Goal: Find specific page/section: Find specific page/section

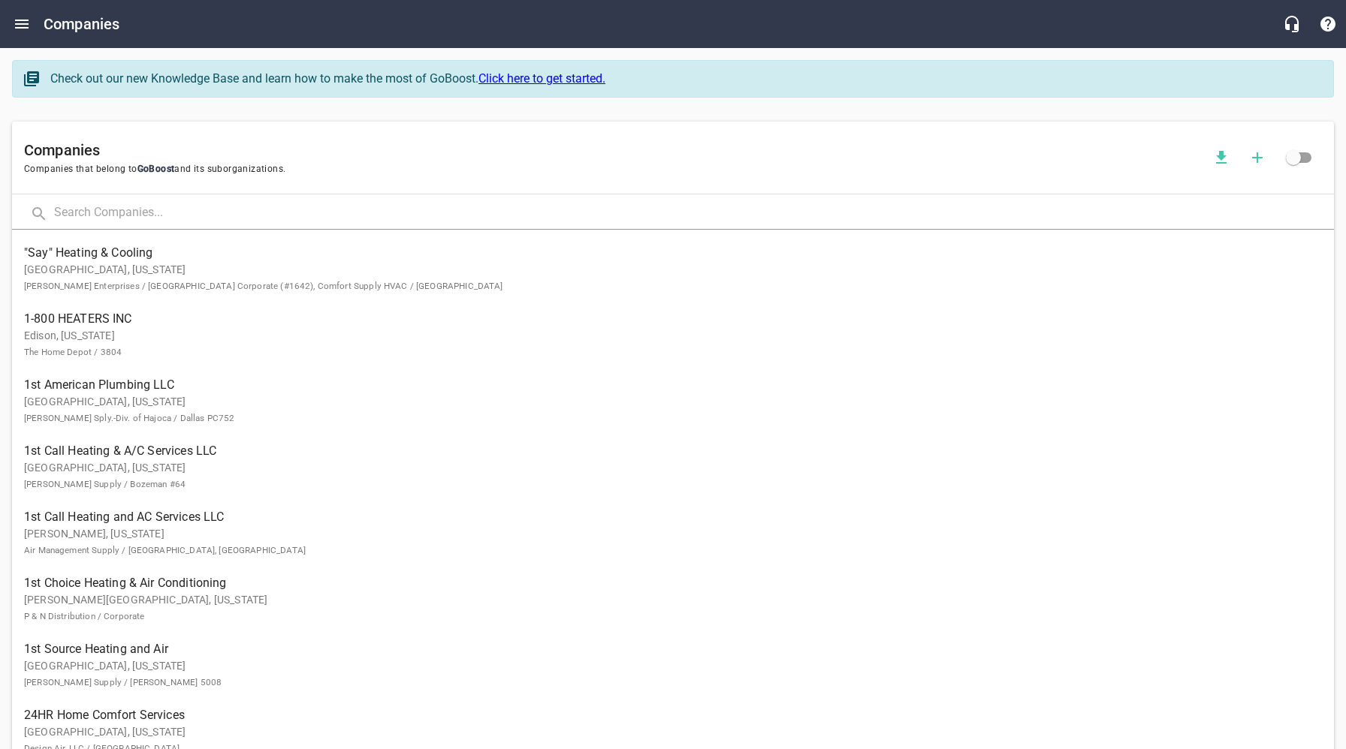
click at [146, 220] on input "text" at bounding box center [694, 214] width 1280 height 32
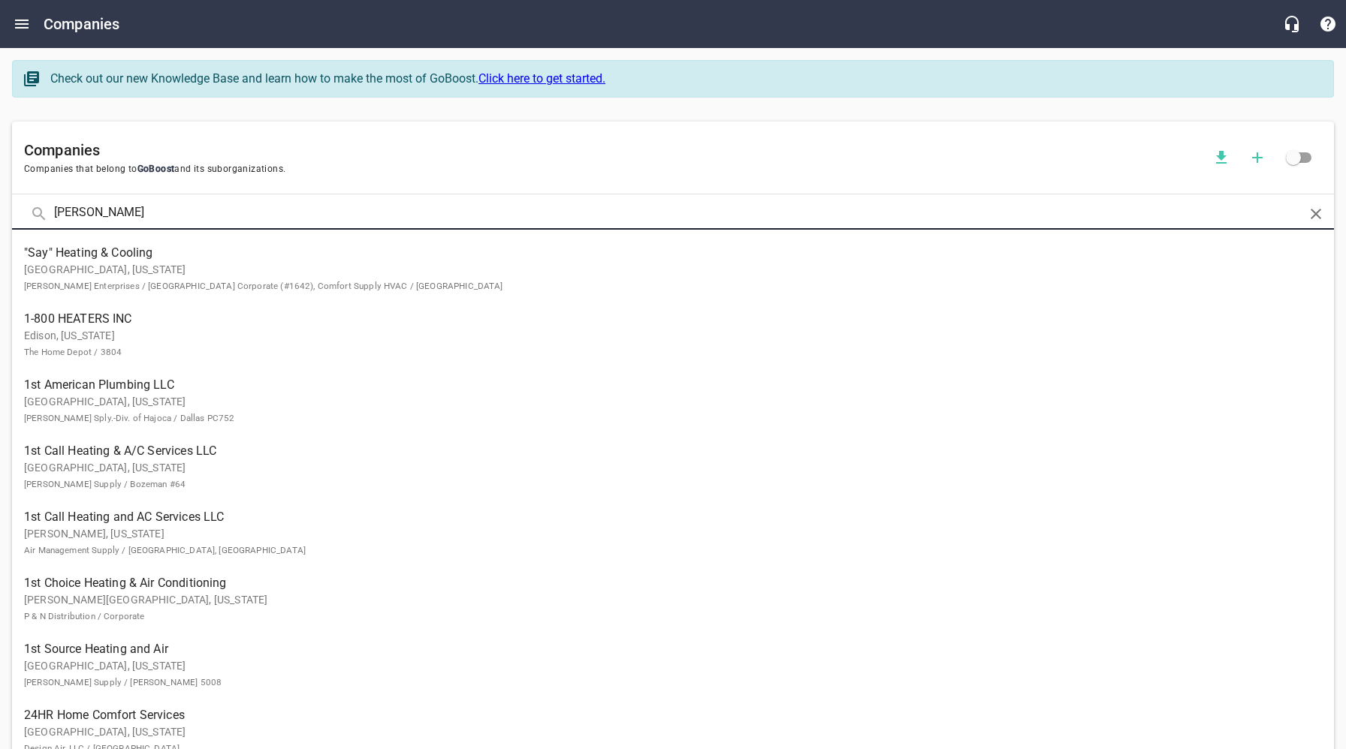
type input "[PERSON_NAME]"
click button at bounding box center [0, 0] width 0 height 0
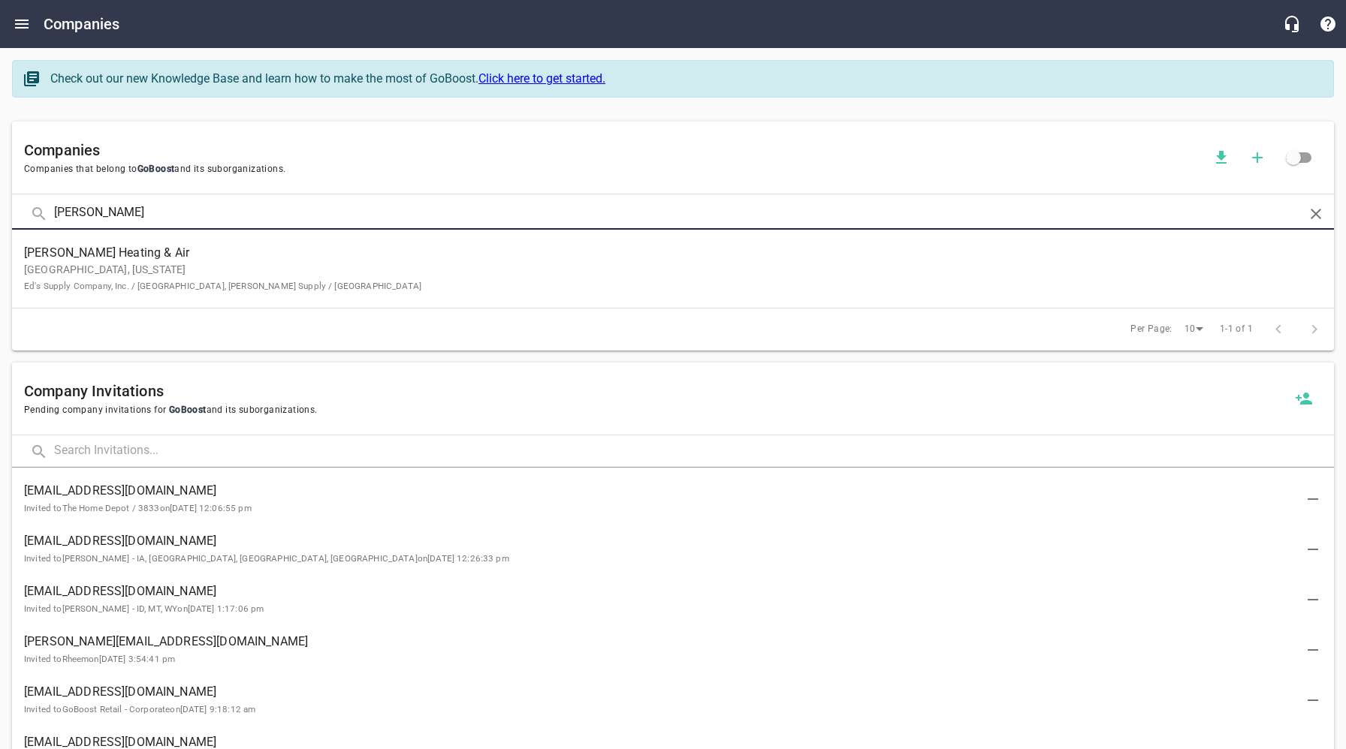
click at [150, 275] on p "[GEOGRAPHIC_DATA], [US_STATE] Ed's Supply Company, Inc. / [GEOGRAPHIC_DATA], [P…" at bounding box center [661, 278] width 1274 height 32
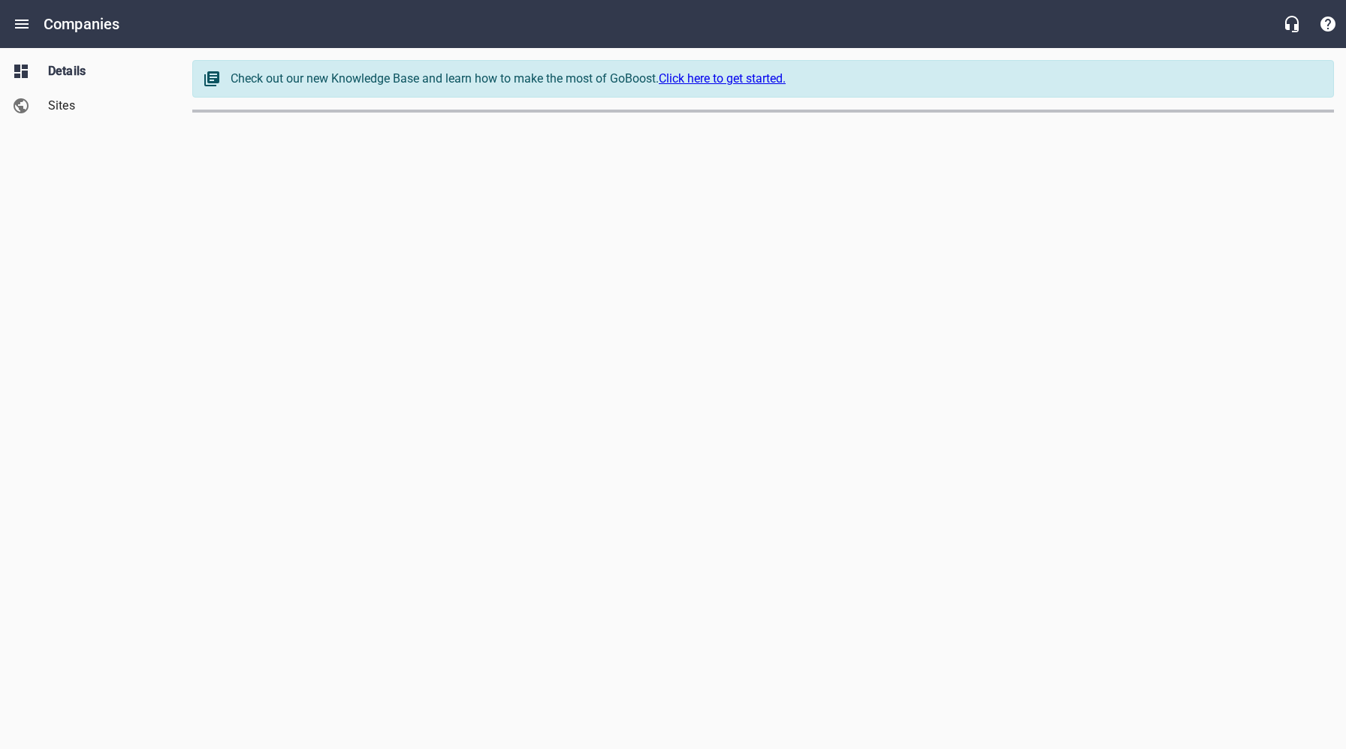
select select "[US_STATE]"
select select "4419"
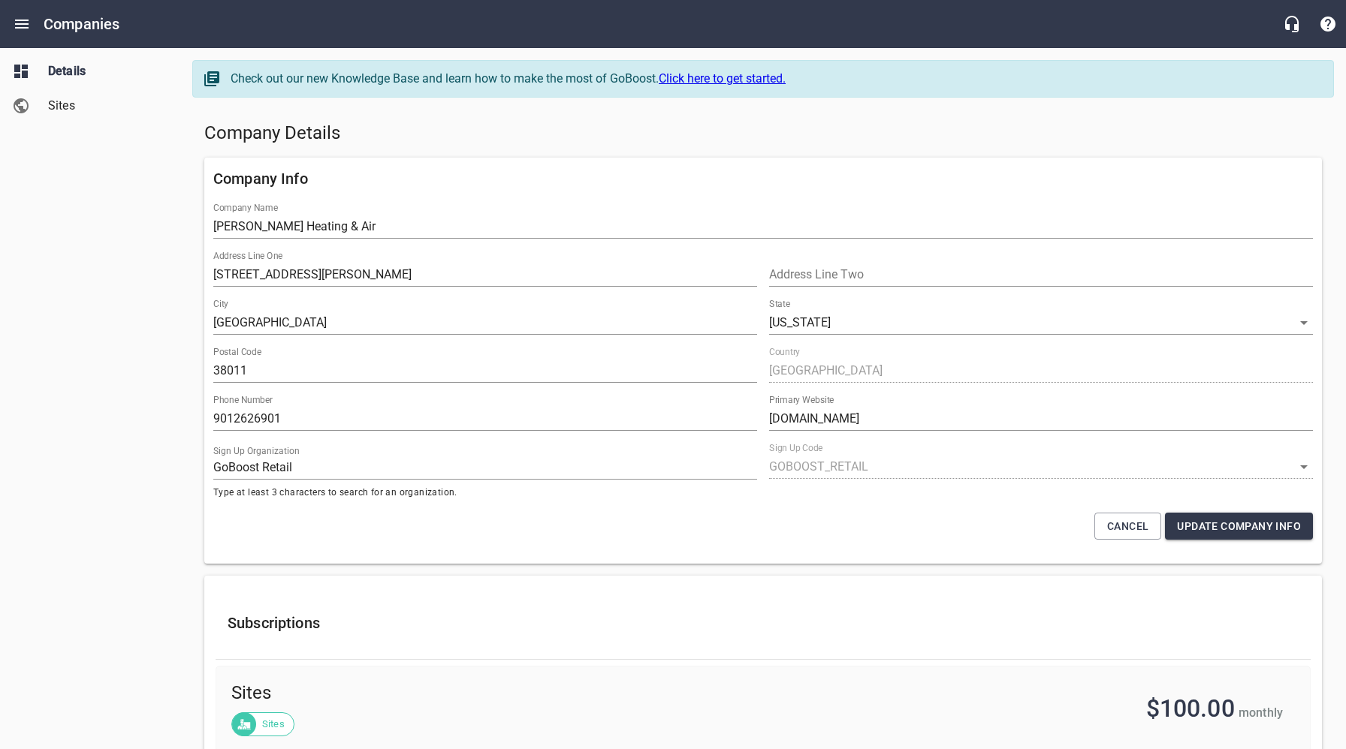
click at [549, 131] on h5 "Company Details" at bounding box center [762, 134] width 1117 height 24
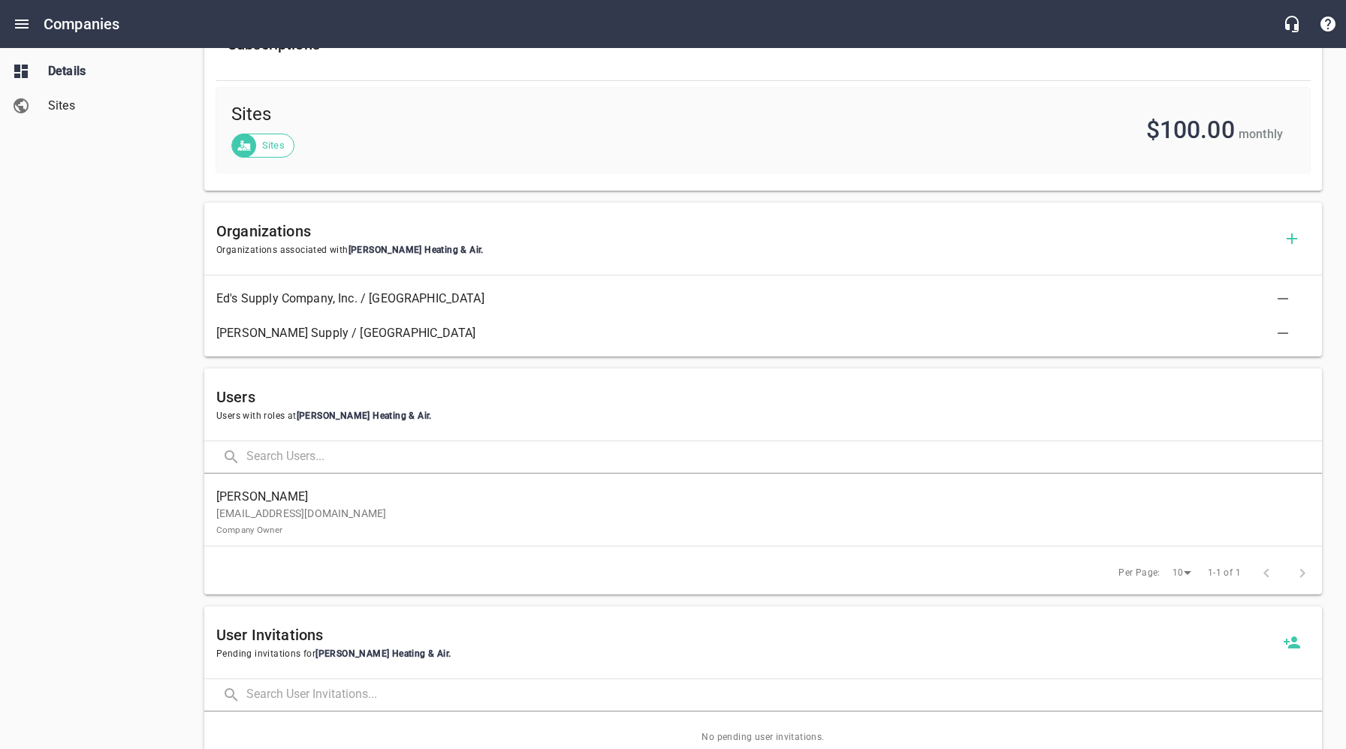
scroll to position [589, 0]
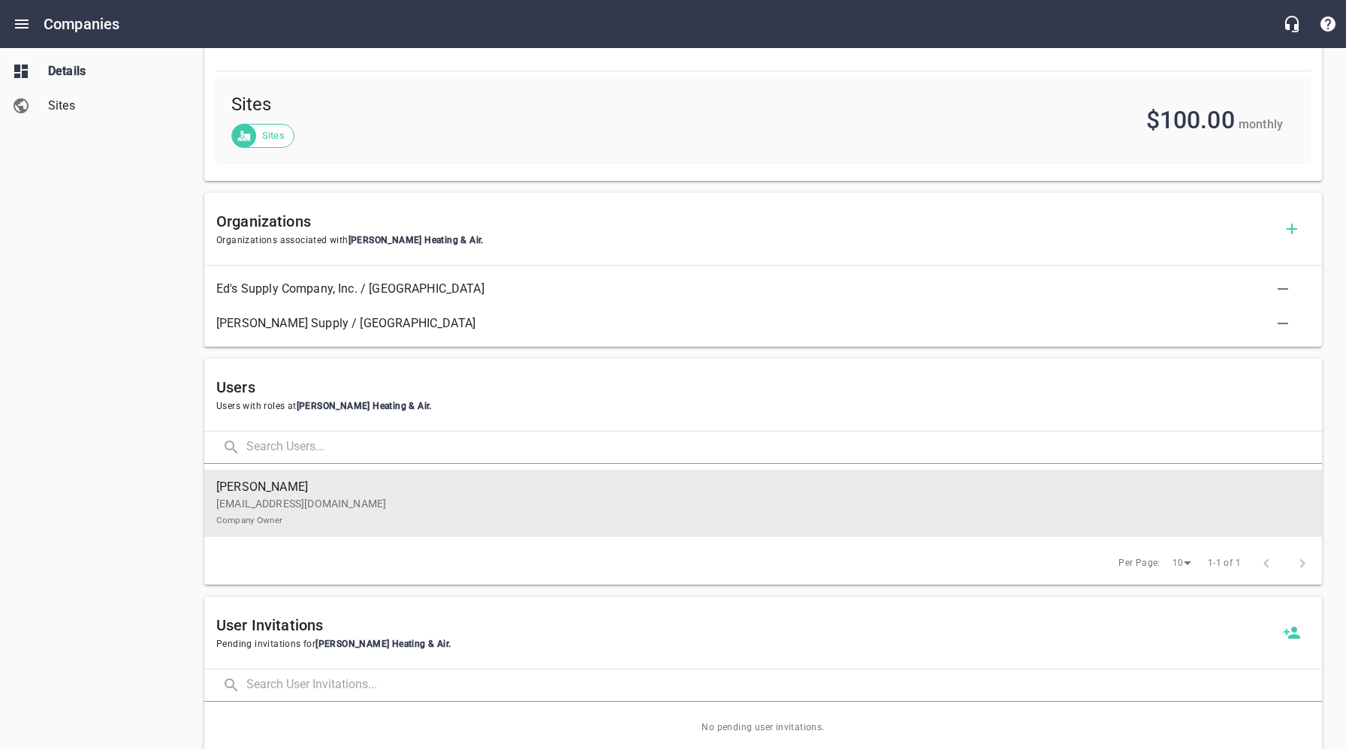
click at [359, 497] on p "[EMAIL_ADDRESS][DOMAIN_NAME] Company Owner" at bounding box center [756, 512] width 1081 height 32
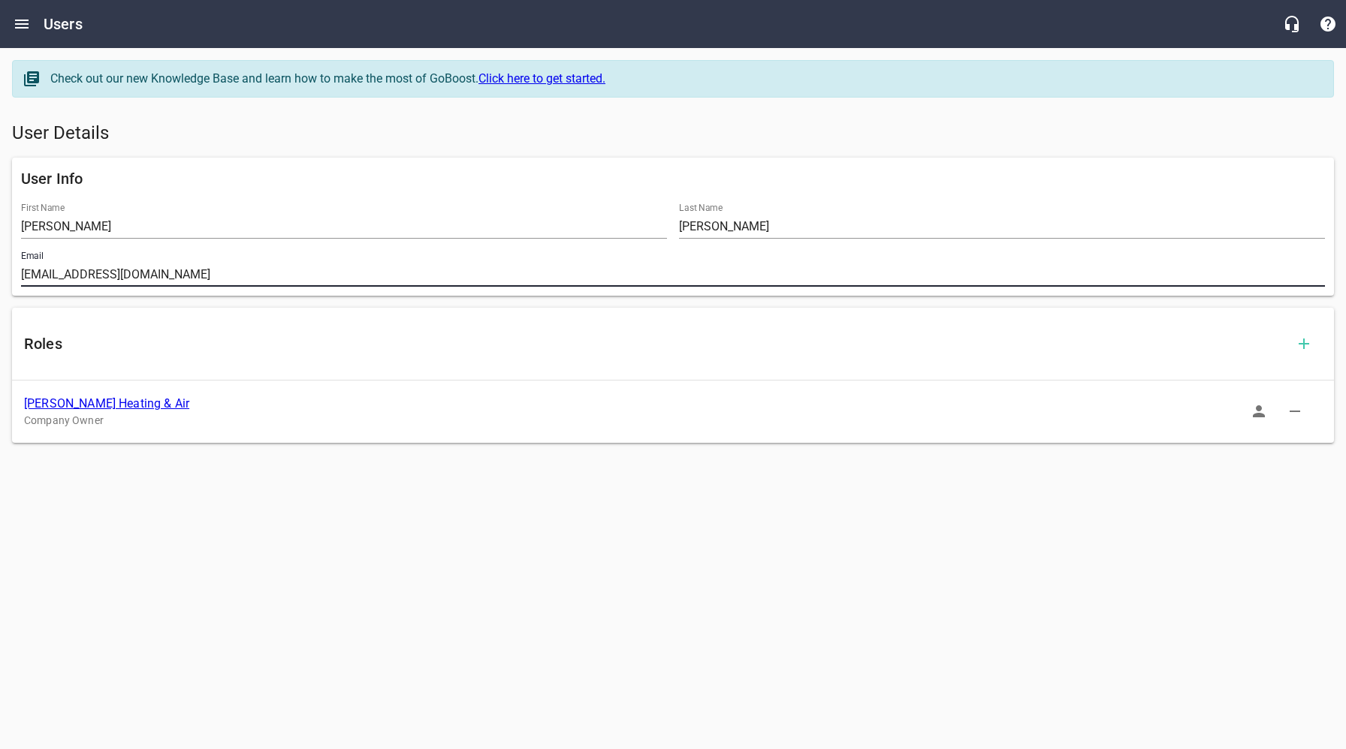
drag, startPoint x: 233, startPoint y: 279, endPoint x: 29, endPoint y: 279, distance: 204.3
click at [20, 273] on div "Email [EMAIL_ADDRESS][DOMAIN_NAME]" at bounding box center [673, 269] width 1316 height 48
click at [107, 406] on link "[PERSON_NAME] Heating & Air" at bounding box center [106, 404] width 165 height 14
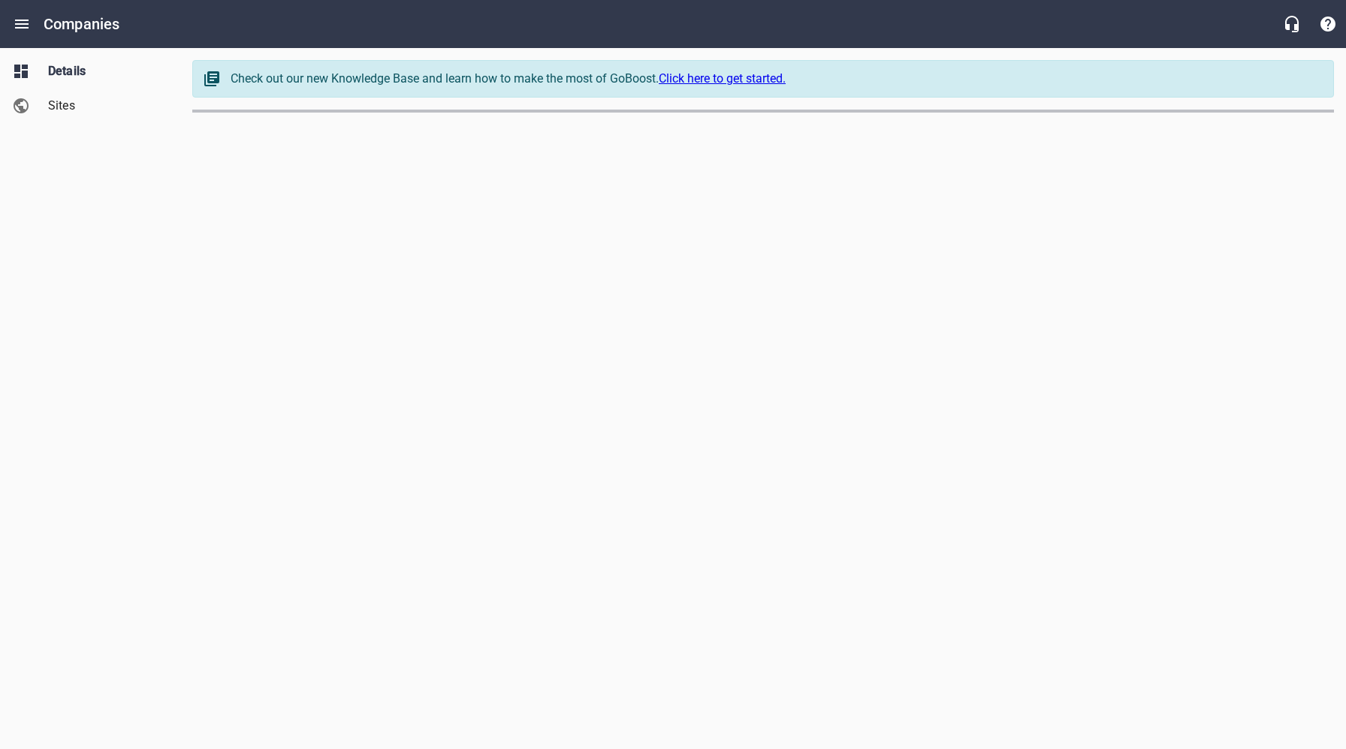
select select "[US_STATE]"
select select "4419"
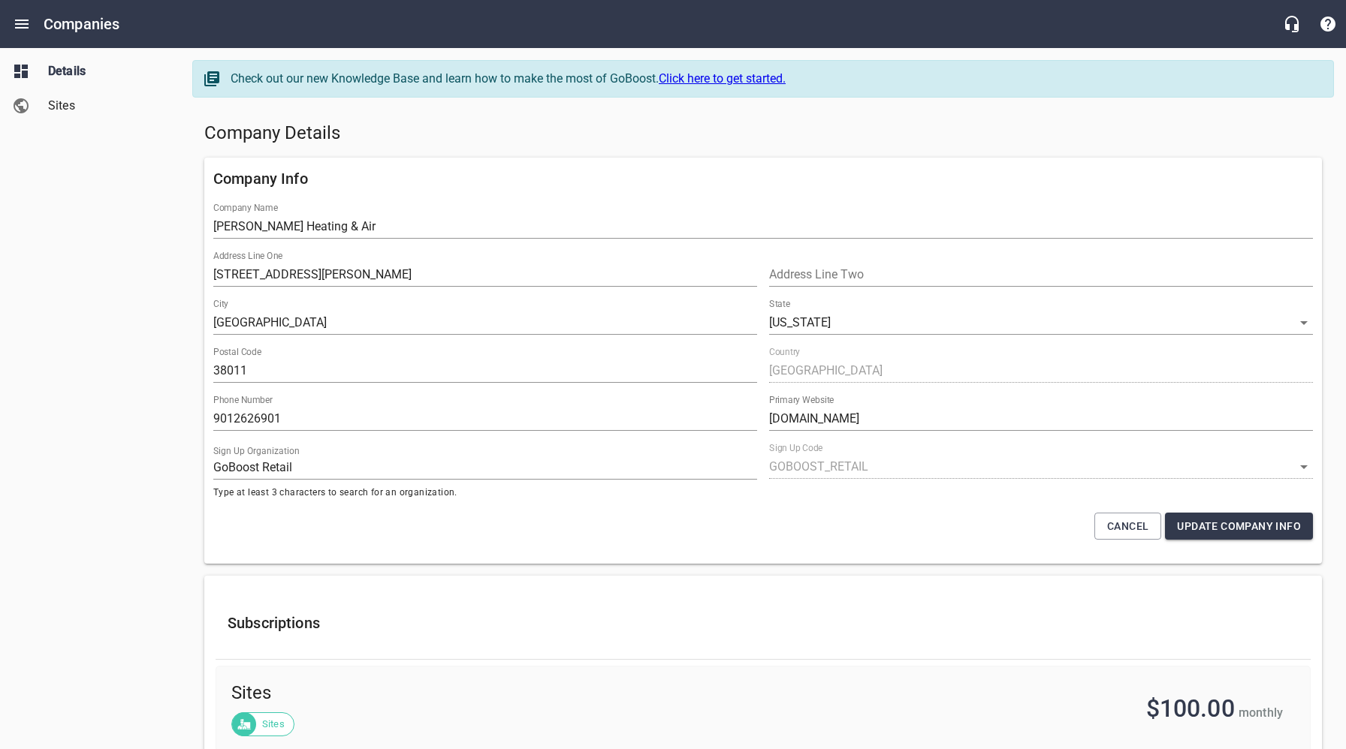
click at [411, 571] on div "Subscriptions Sites Sites $100.00 monthly" at bounding box center [762, 672] width 1129 height 205
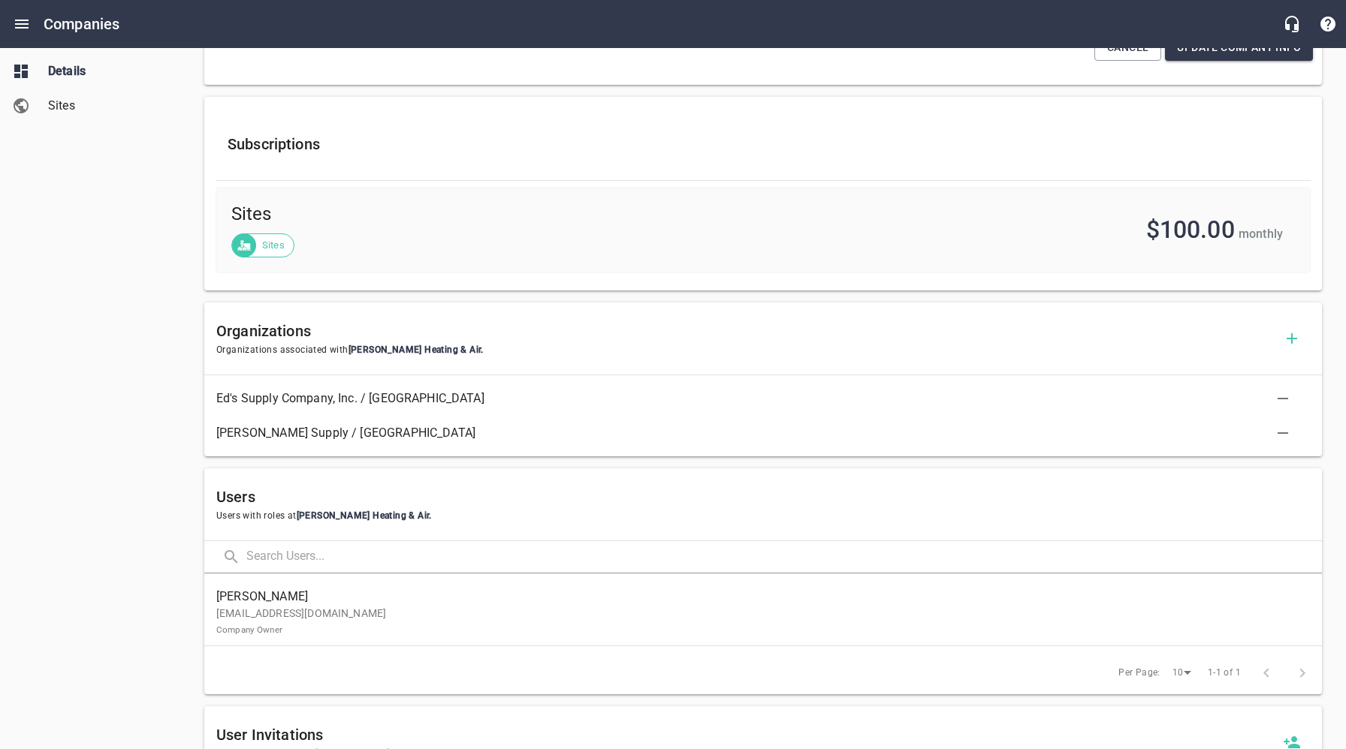
scroll to position [481, 0]
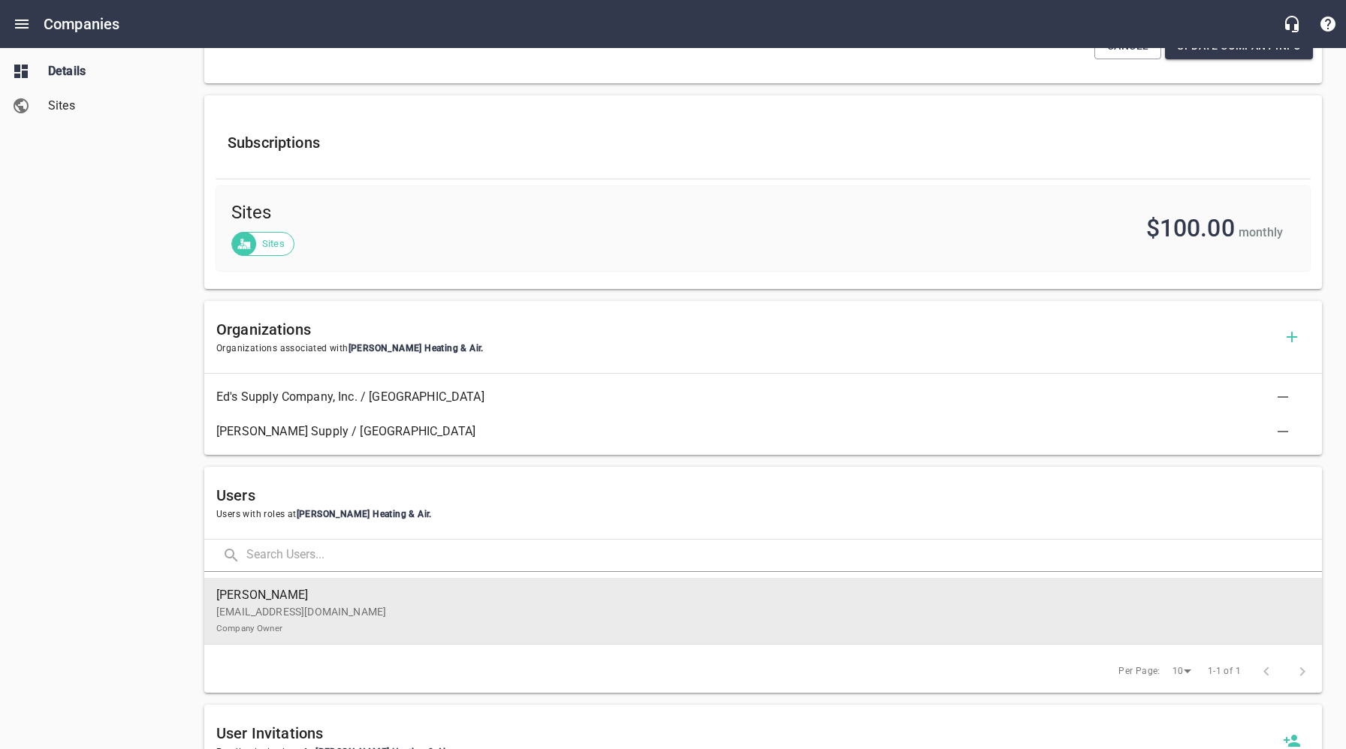
click at [303, 618] on p "[EMAIL_ADDRESS][DOMAIN_NAME] Company Owner" at bounding box center [756, 621] width 1081 height 32
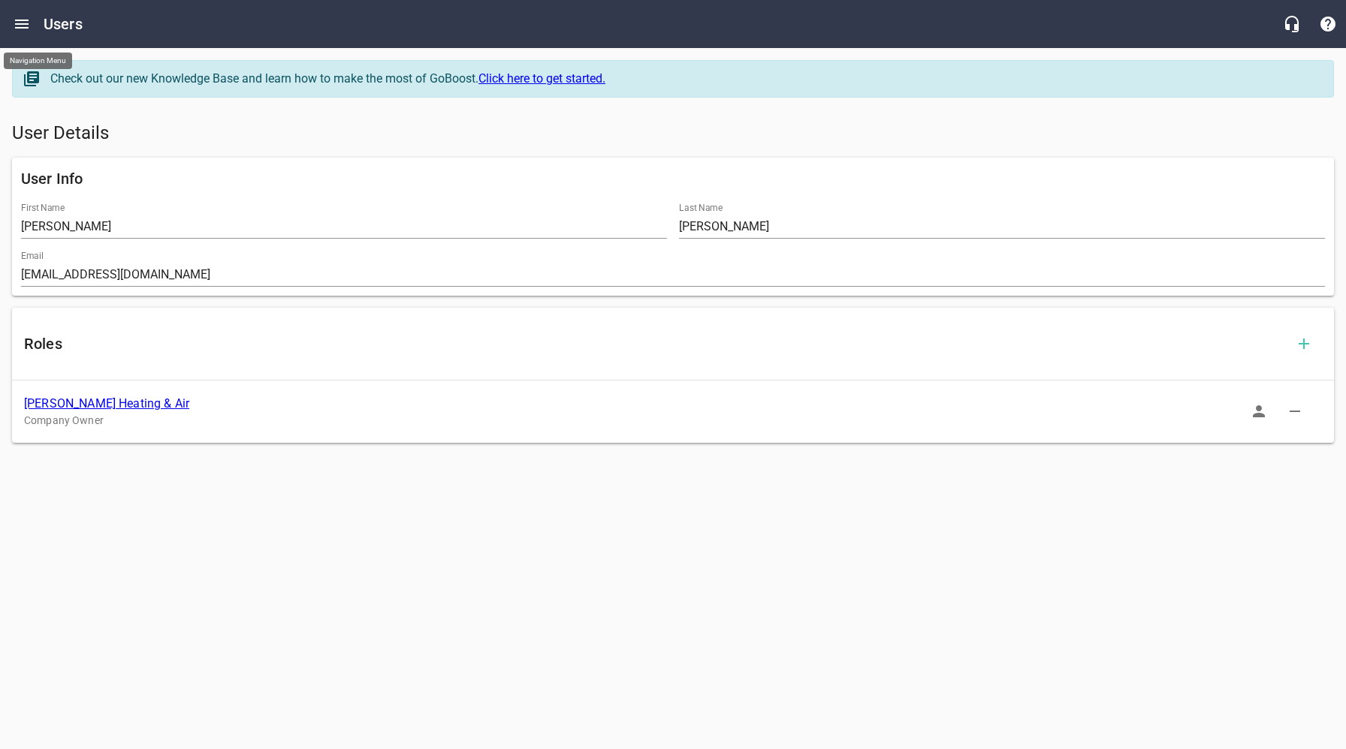
click at [23, 26] on icon "Open drawer" at bounding box center [22, 24] width 18 height 18
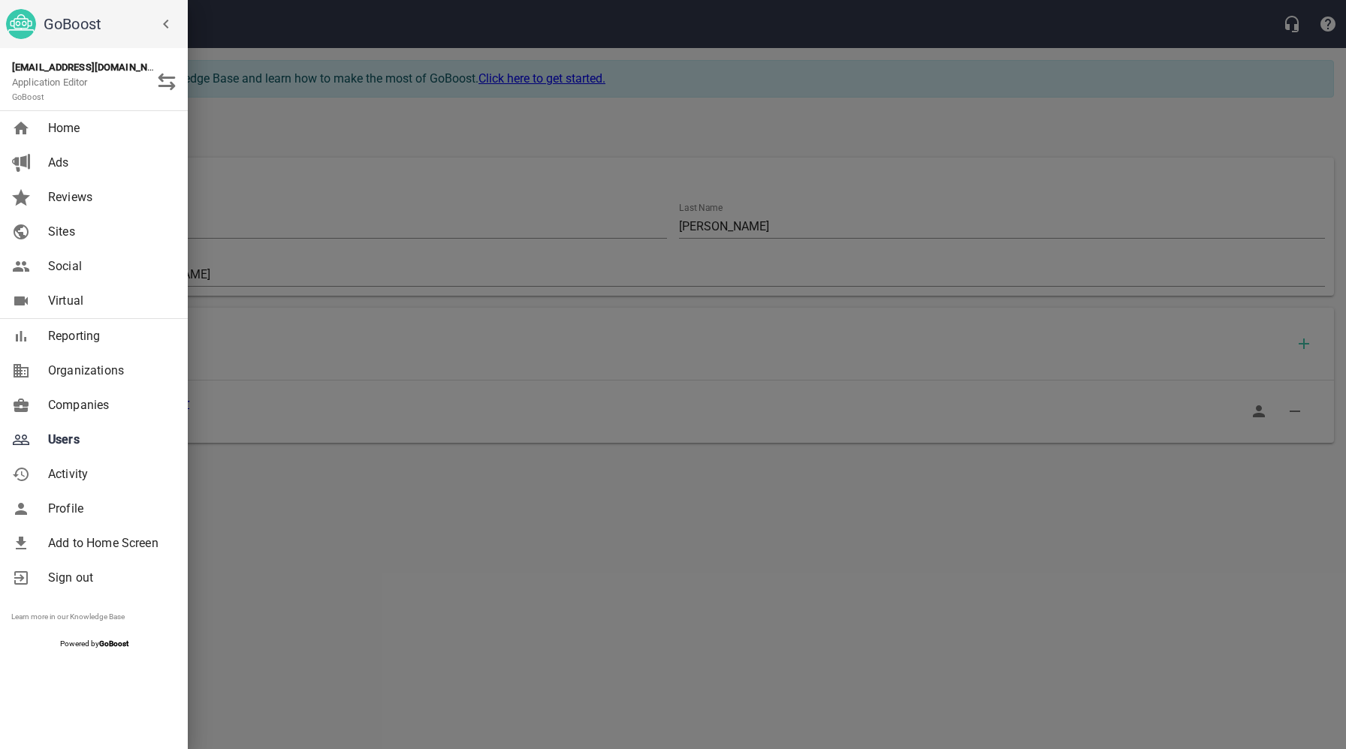
drag, startPoint x: 404, startPoint y: 507, endPoint x: 403, endPoint y: 480, distance: 27.0
click at [404, 507] on div at bounding box center [673, 374] width 1346 height 749
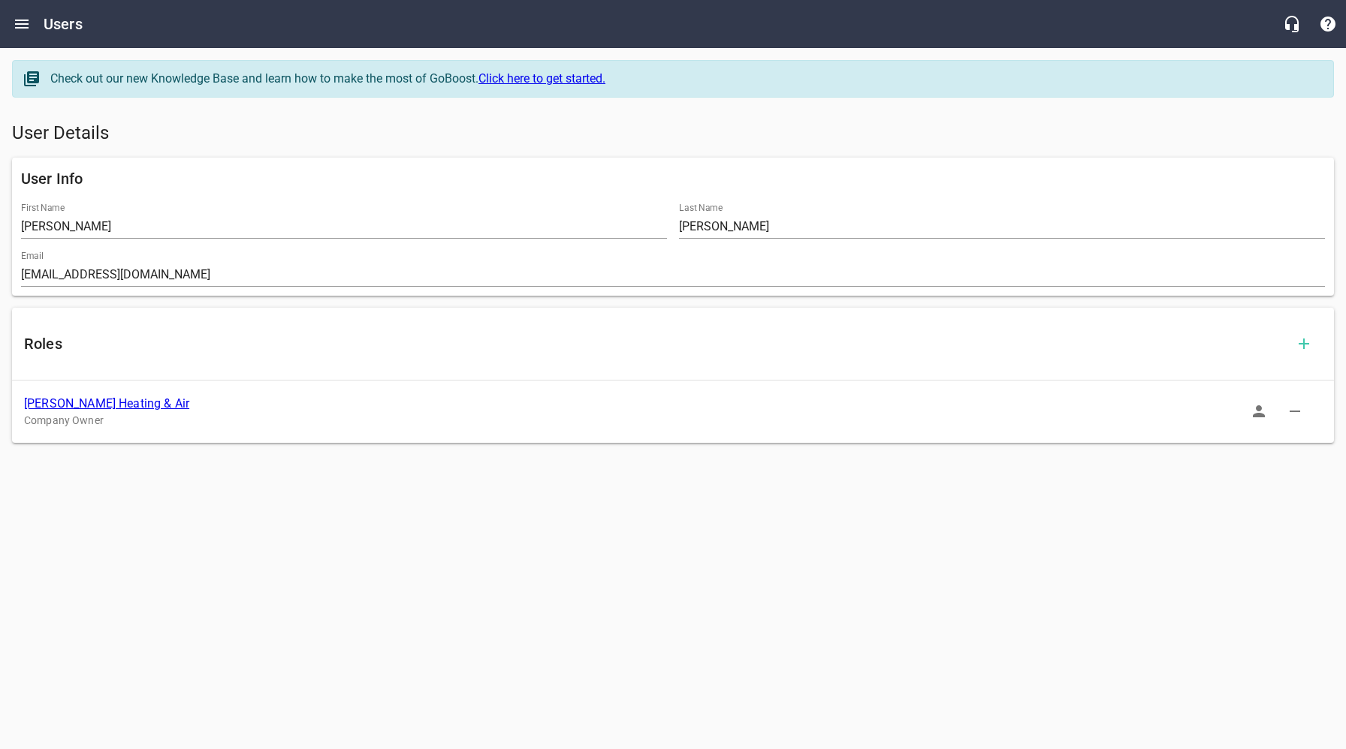
click at [85, 405] on link "[PERSON_NAME] Heating & Air" at bounding box center [106, 404] width 165 height 14
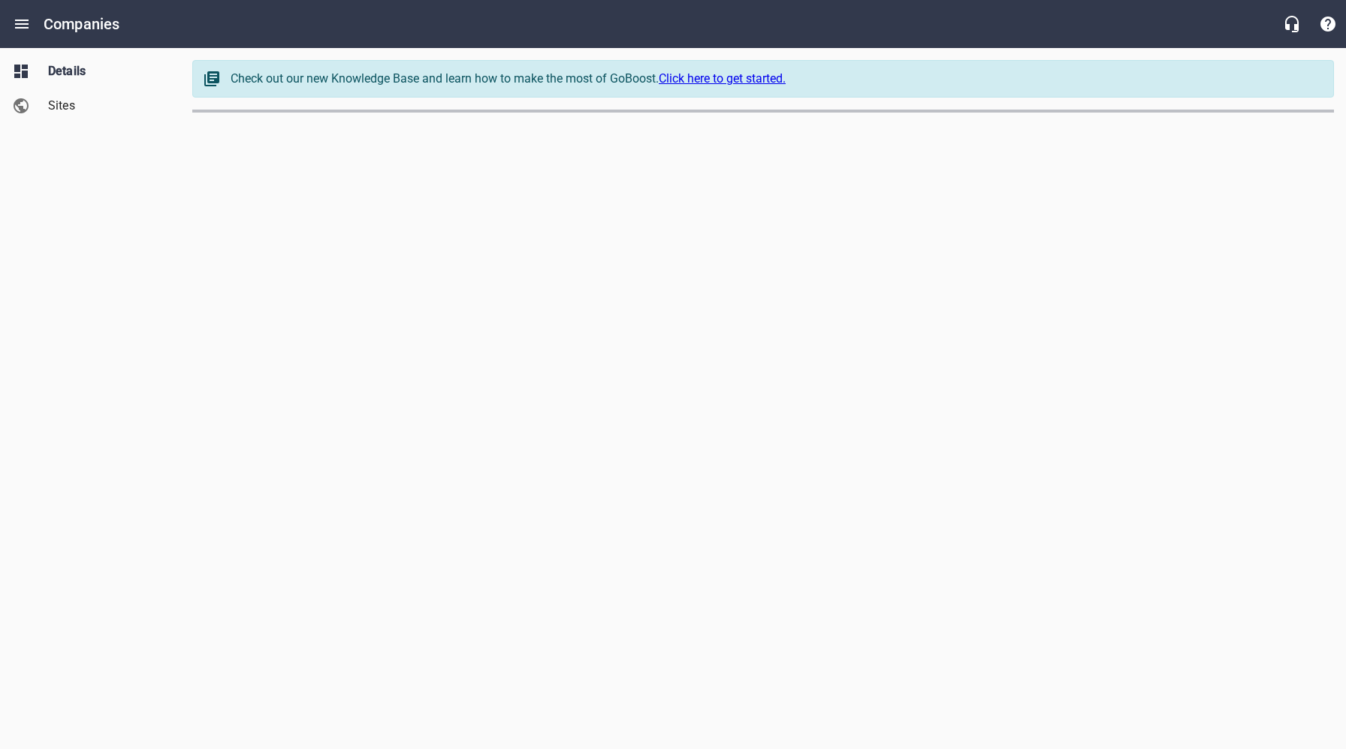
select select "[US_STATE]"
select select "4419"
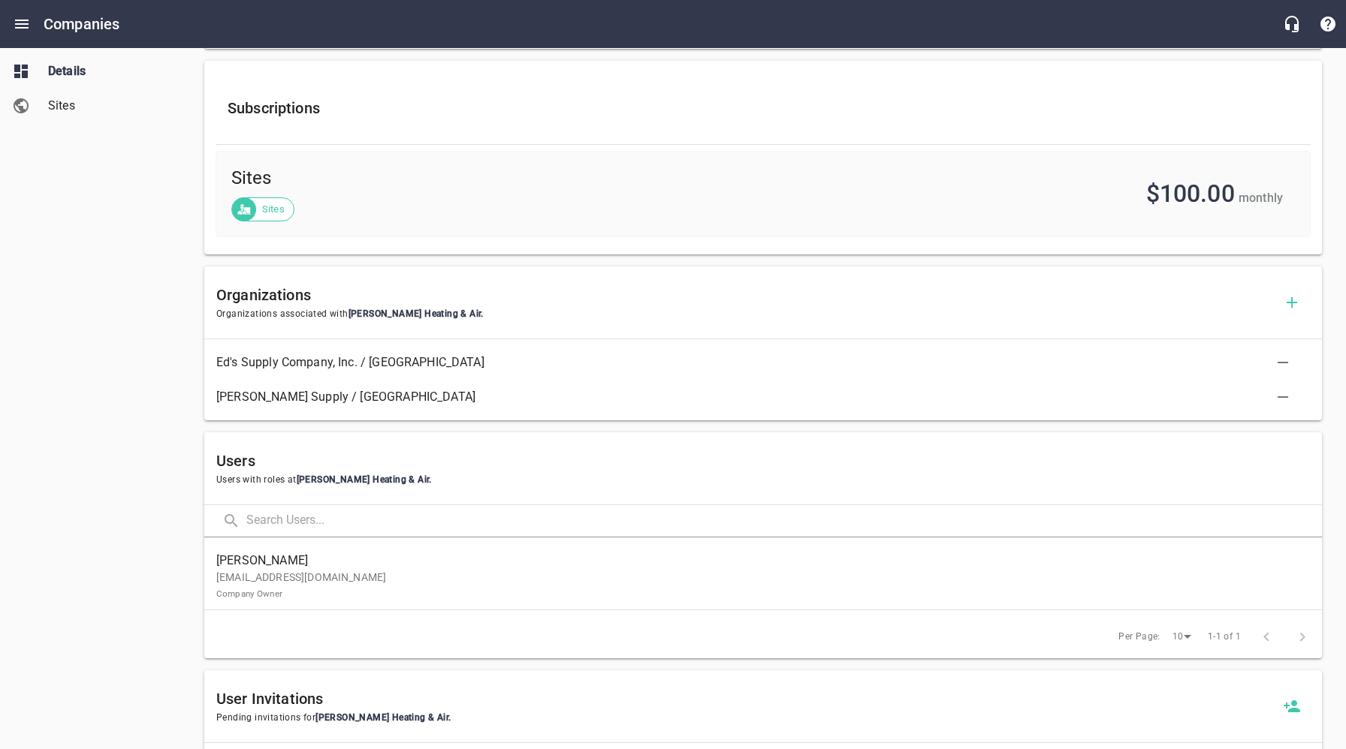
scroll to position [572, 0]
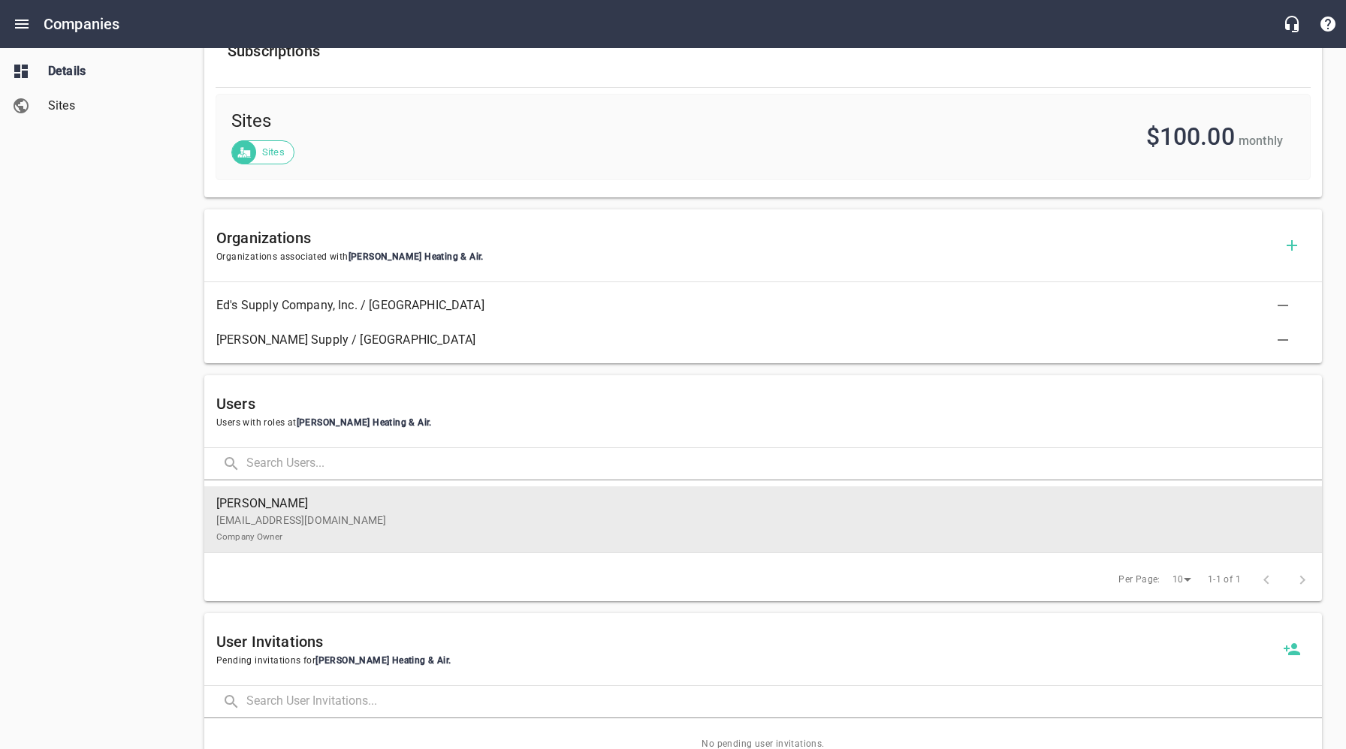
click at [388, 523] on p "[EMAIL_ADDRESS][DOMAIN_NAME] Company Owner" at bounding box center [756, 529] width 1081 height 32
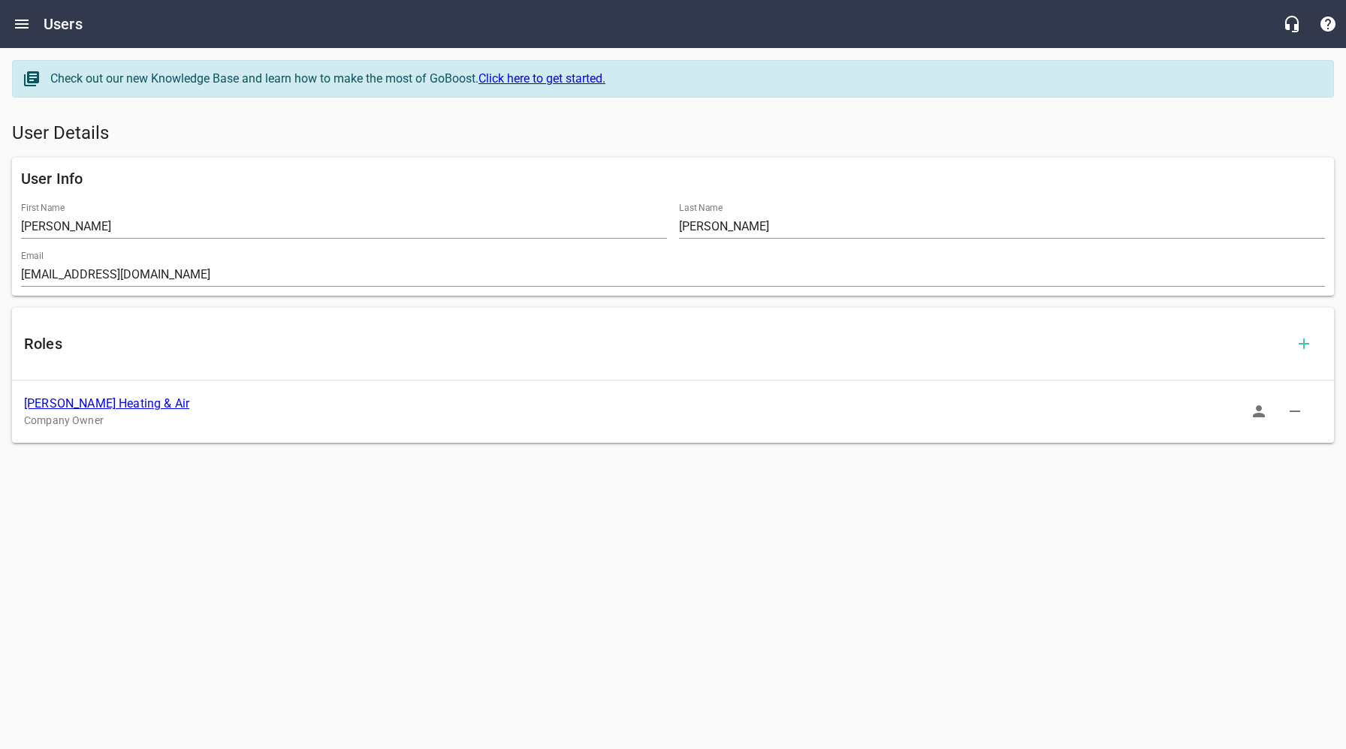
click at [1263, 414] on icon "button" at bounding box center [1259, 412] width 18 height 18
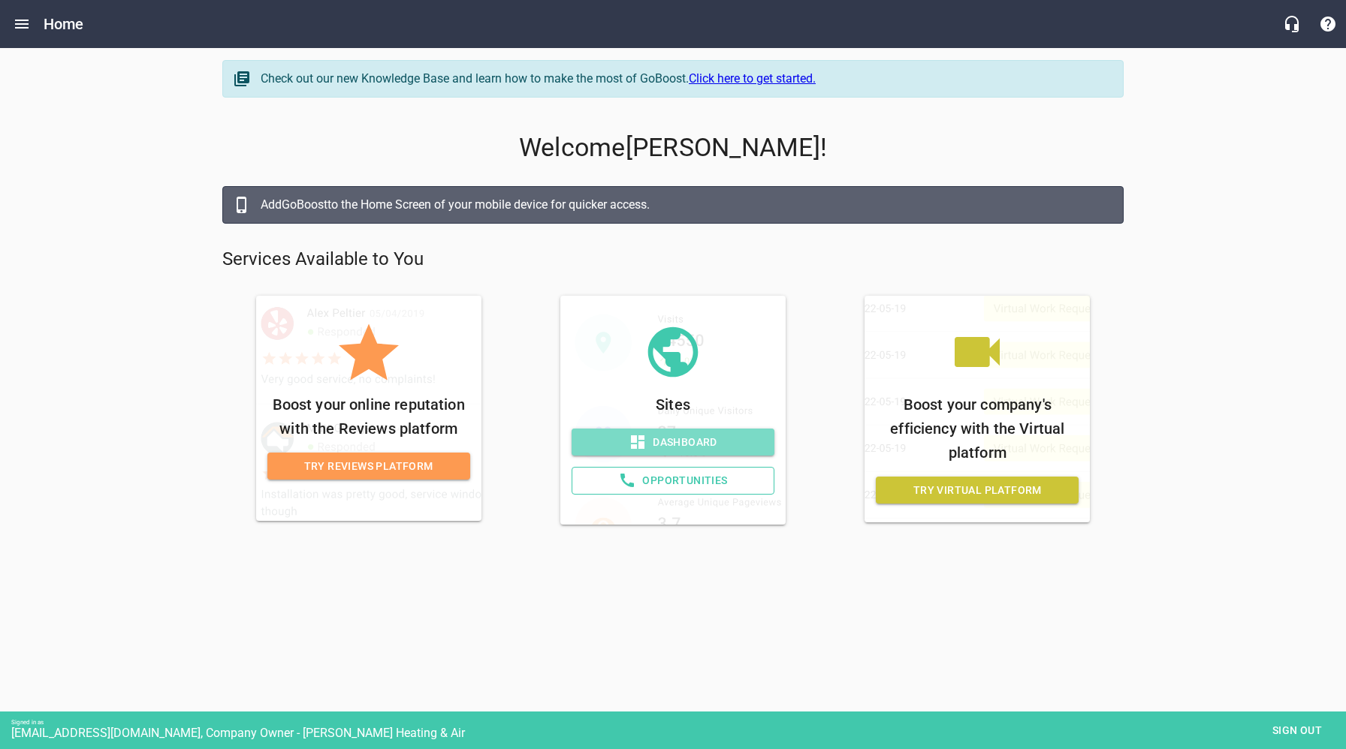
click at [715, 442] on span "Dashboard" at bounding box center [673, 442] width 179 height 19
